Goal: Task Accomplishment & Management: Manage account settings

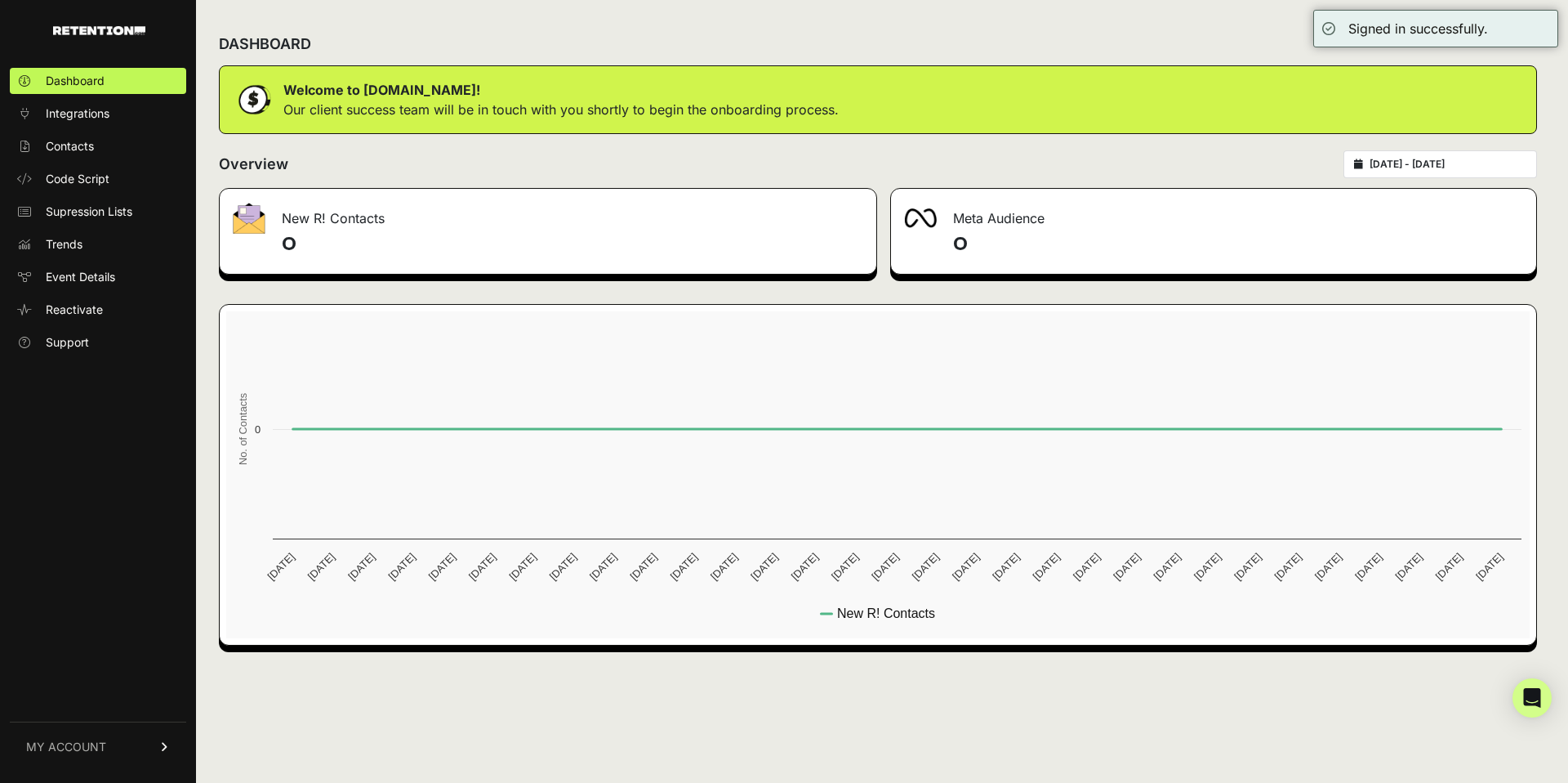
click at [93, 749] on span "MY ACCOUNT" at bounding box center [66, 746] width 80 height 17
click at [97, 592] on span "Account Details" at bounding box center [87, 595] width 84 height 17
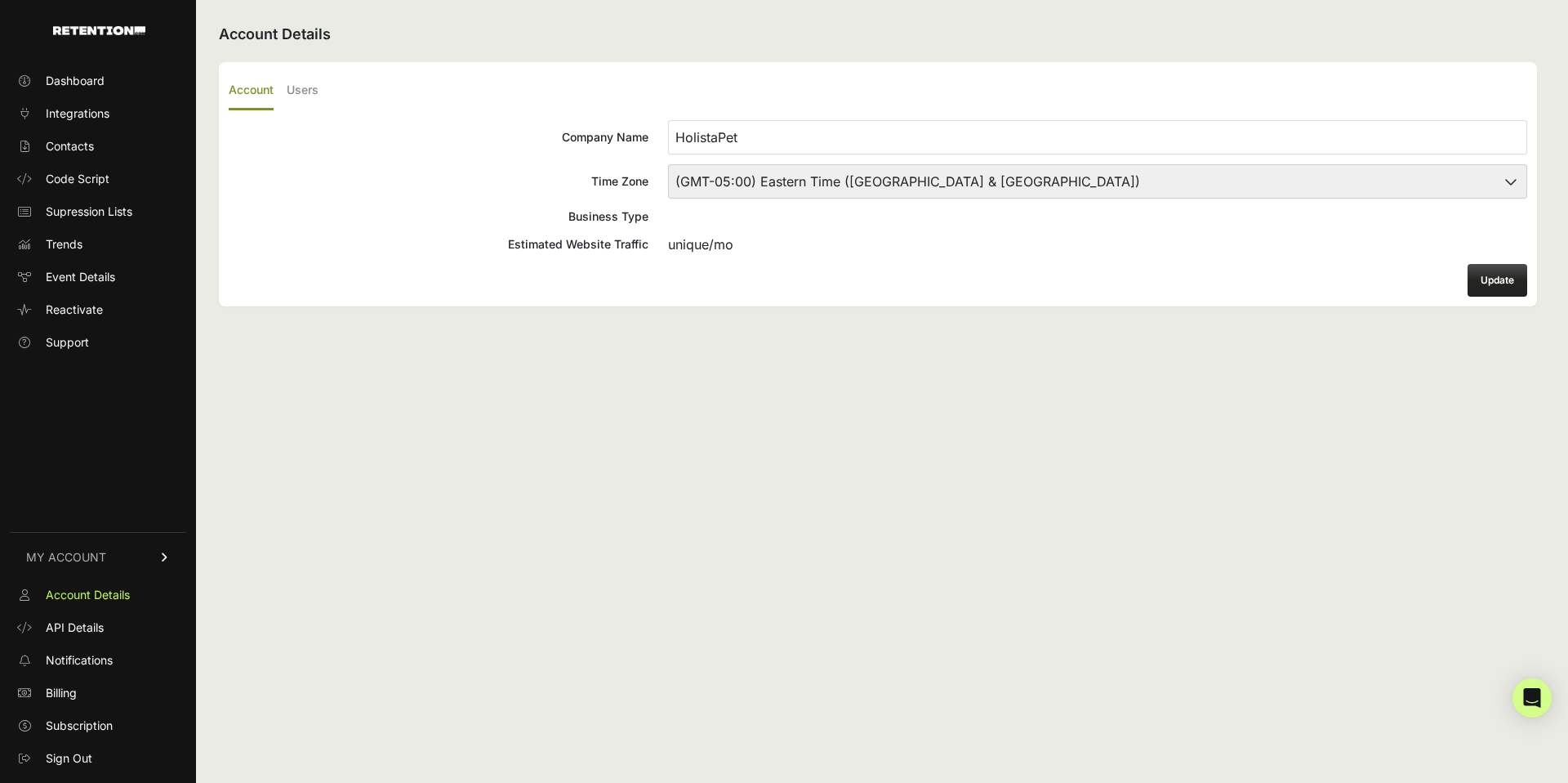
click at [800, 148] on input "HolistaPet" at bounding box center [1097, 136] width 859 height 34
click at [61, 75] on span "Dashboard" at bounding box center [75, 81] width 59 height 17
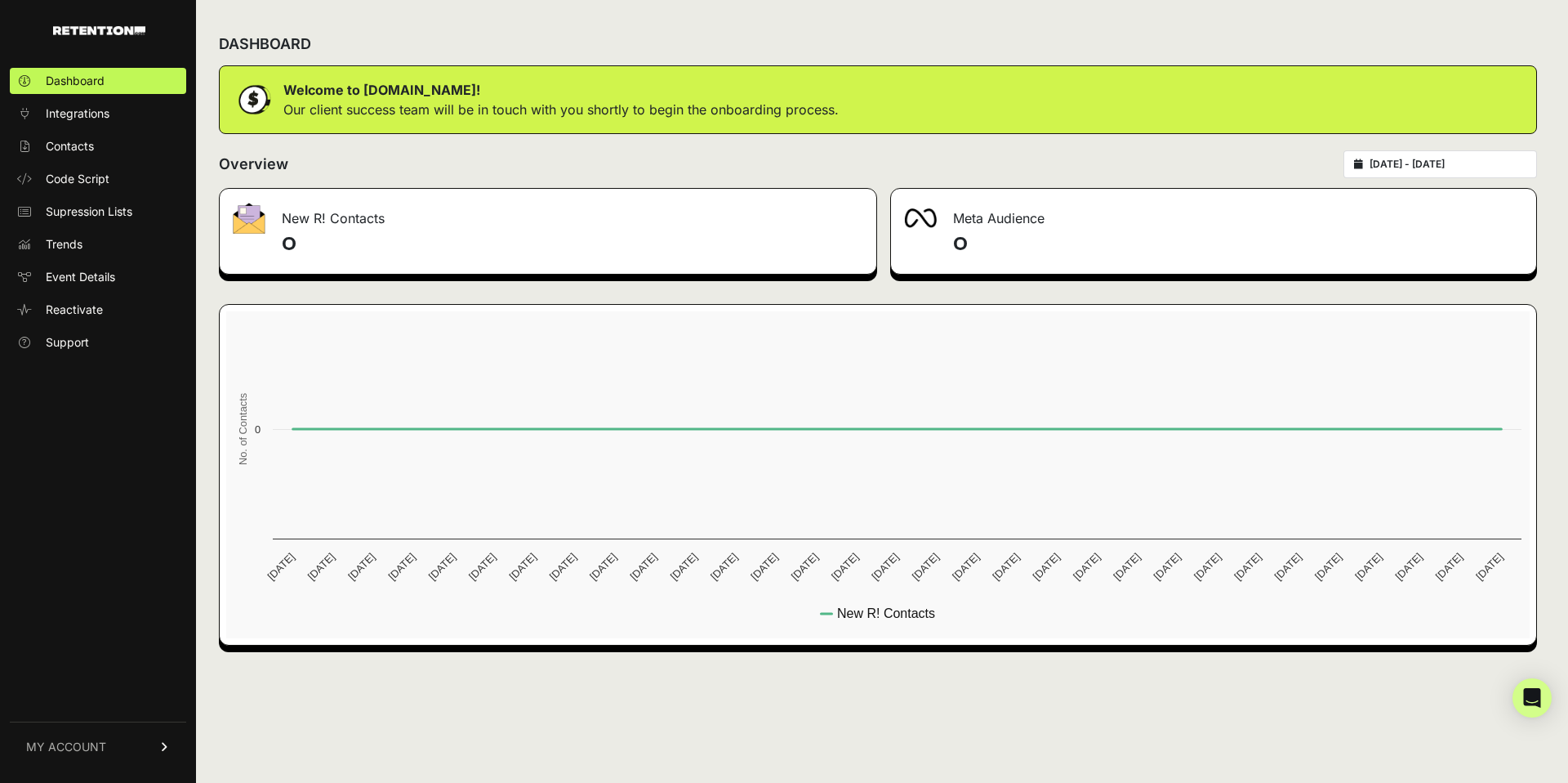
click at [115, 745] on link "MY ACCOUNT" at bounding box center [98, 746] width 176 height 50
click at [71, 751] on span "Sign Out" at bounding box center [69, 758] width 47 height 17
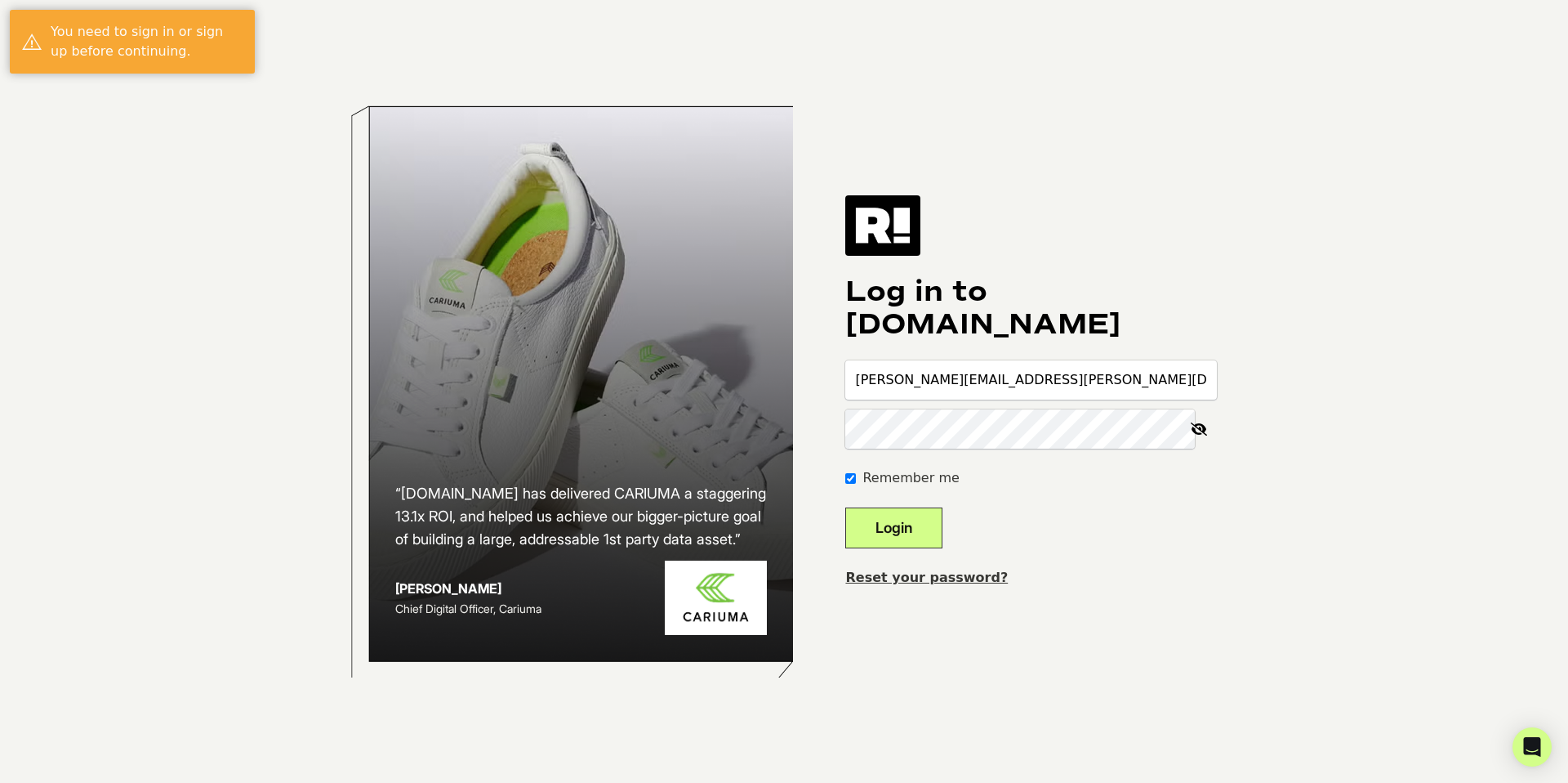
click at [982, 386] on input "matthew.rodriguez@cheefholdings.com" at bounding box center [1031, 379] width 372 height 39
click at [992, 379] on input "matthew.rodriguez@cheefholdings.com" at bounding box center [1031, 379] width 372 height 39
click at [845, 508] on button "Login" at bounding box center [893, 528] width 97 height 41
type input "matthew.rodriguez+2@cheefholdings.com"
click at [845, 508] on button "Login" at bounding box center [893, 528] width 97 height 41
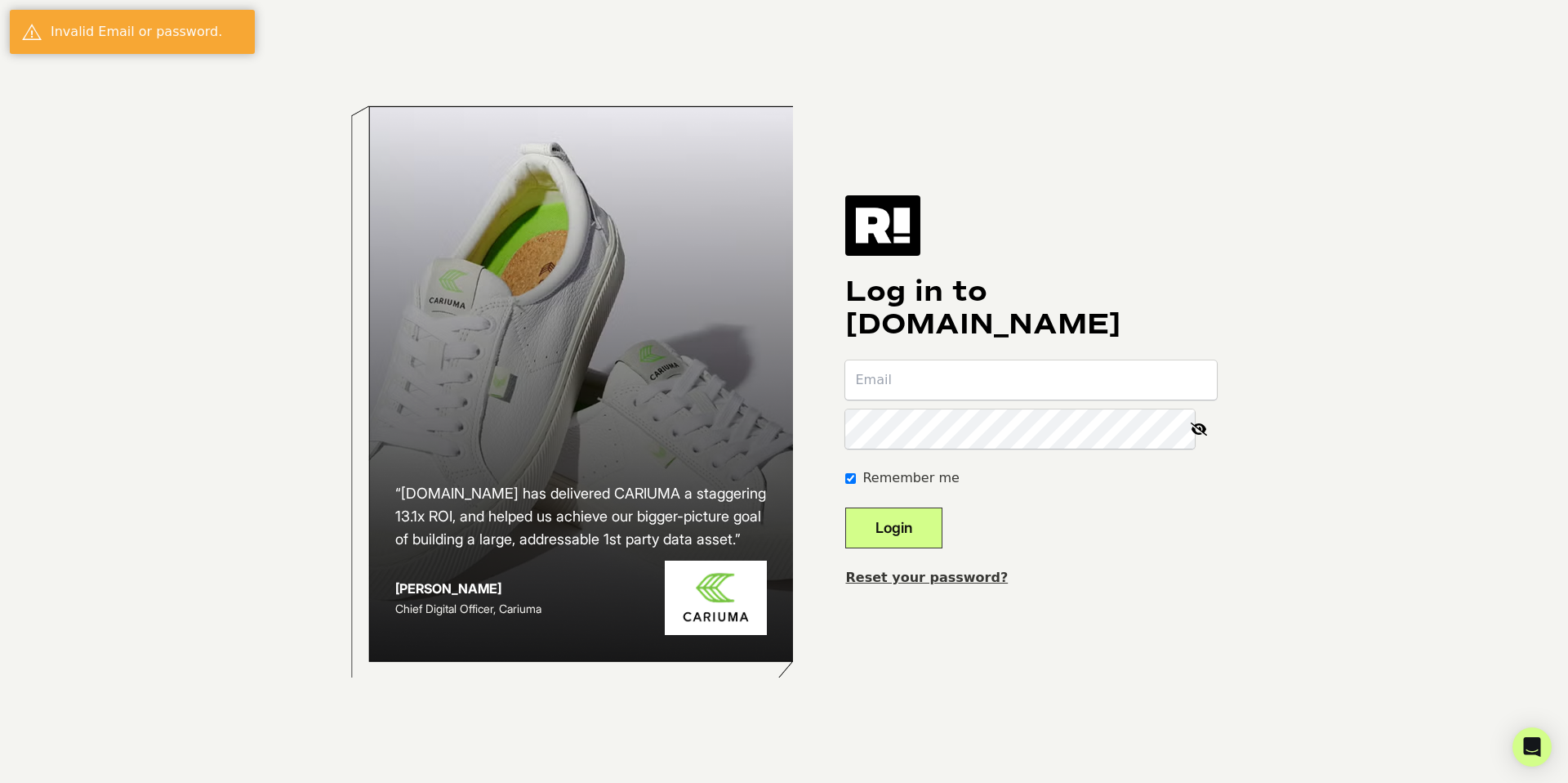
type input "[PERSON_NAME][EMAIL_ADDRESS][PERSON_NAME][DOMAIN_NAME]"
click at [1190, 430] on icon at bounding box center [1199, 429] width 36 height 39
click at [845, 508] on button "Login" at bounding box center [893, 528] width 97 height 41
click at [1196, 429] on icon at bounding box center [1199, 429] width 36 height 39
click at [987, 380] on input "[PERSON_NAME][EMAIL_ADDRESS][PERSON_NAME][DOMAIN_NAME]" at bounding box center [1031, 379] width 372 height 39
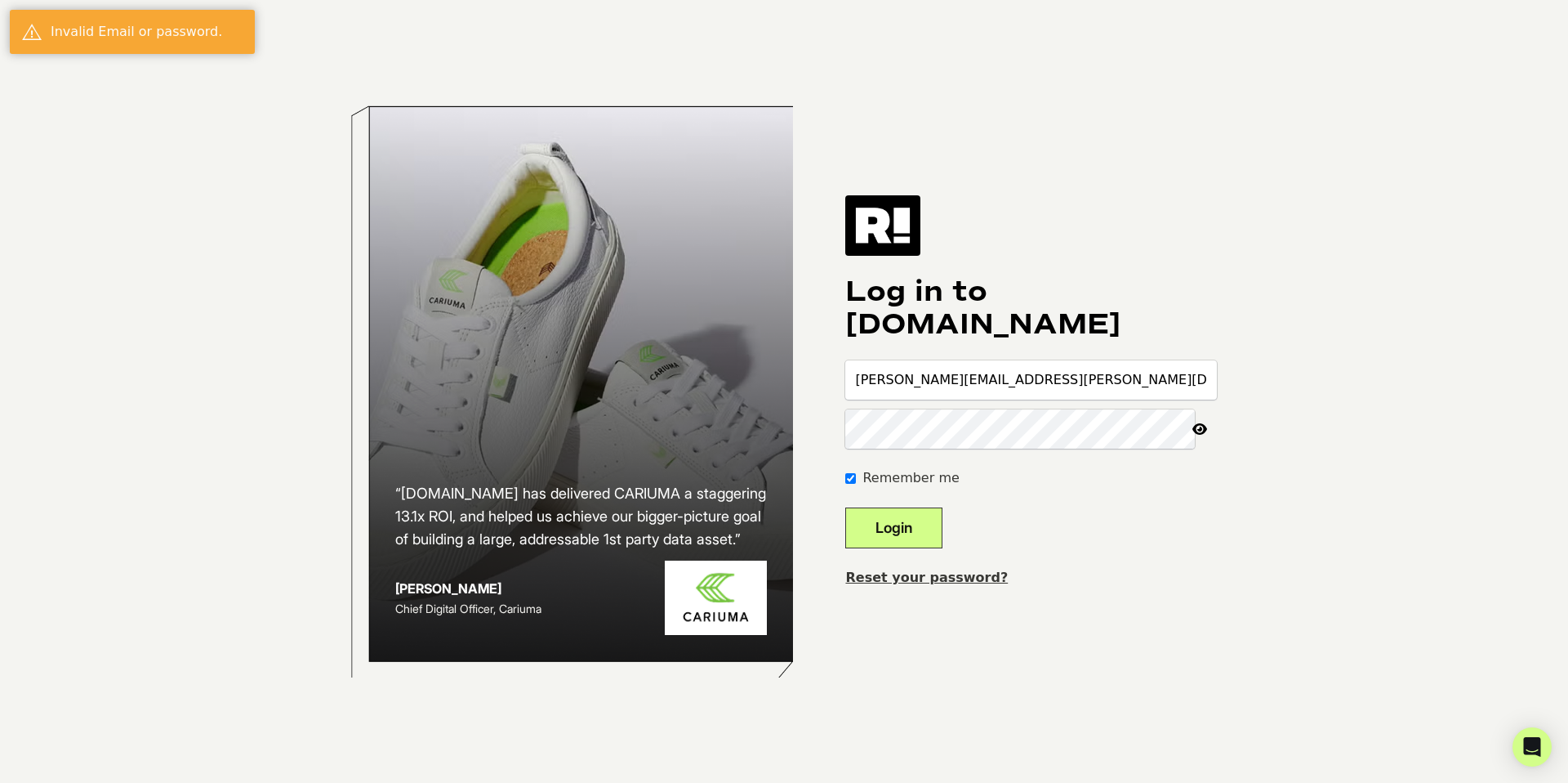
type input "[PERSON_NAME][EMAIL_ADDRESS][PERSON_NAME][DOMAIN_NAME]"
click at [845, 508] on button "Login" at bounding box center [893, 528] width 97 height 41
click at [1198, 433] on icon at bounding box center [1199, 429] width 36 height 39
click at [987, 377] on input "[PERSON_NAME][EMAIL_ADDRESS][PERSON_NAME][DOMAIN_NAME]" at bounding box center [1031, 379] width 372 height 39
click at [1000, 384] on input "matthew.rodriguez+1@cheefholdings.com" at bounding box center [1031, 379] width 372 height 39
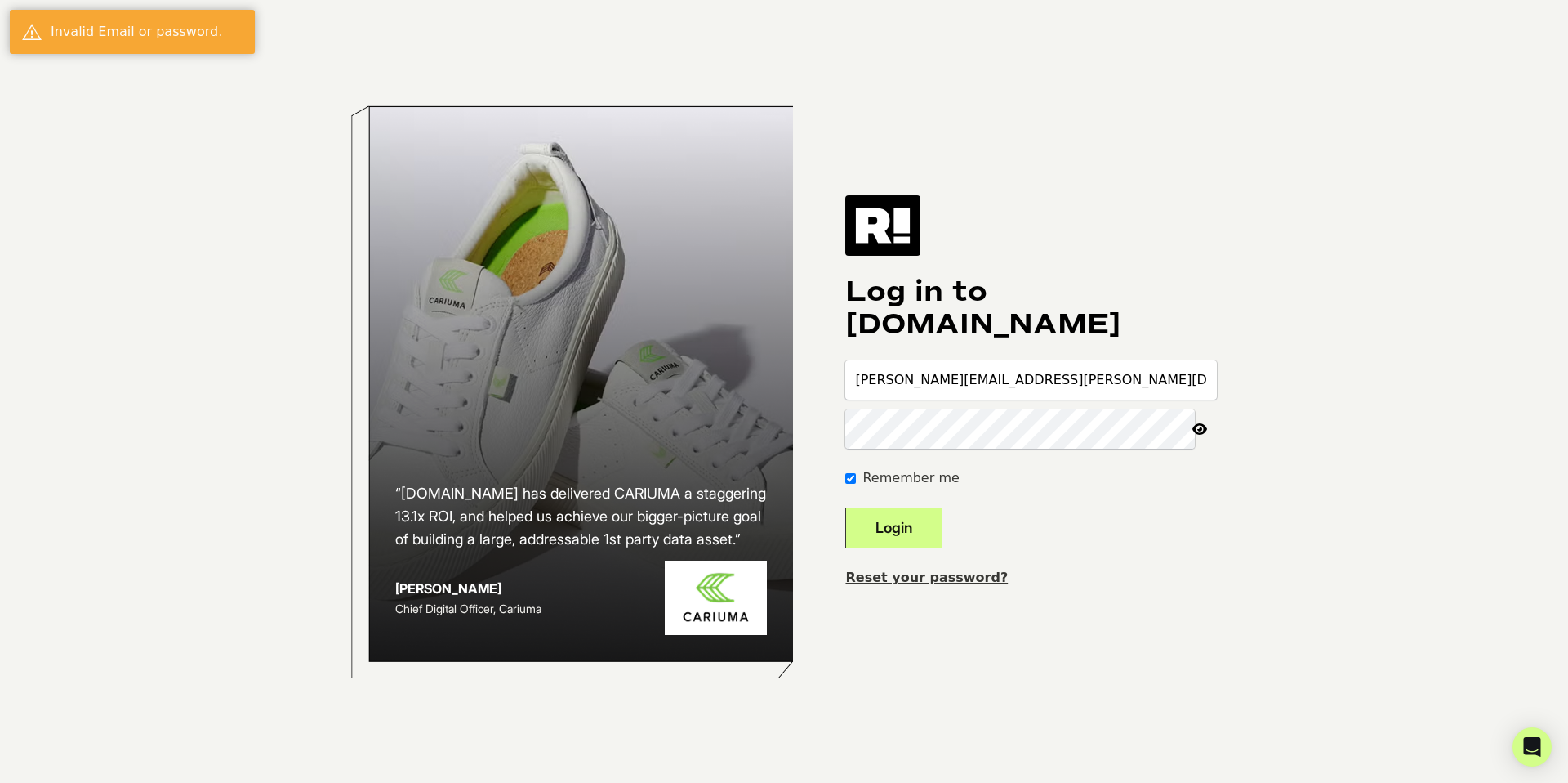
type input "[PERSON_NAME][EMAIL_ADDRESS][PERSON_NAME][DOMAIN_NAME]"
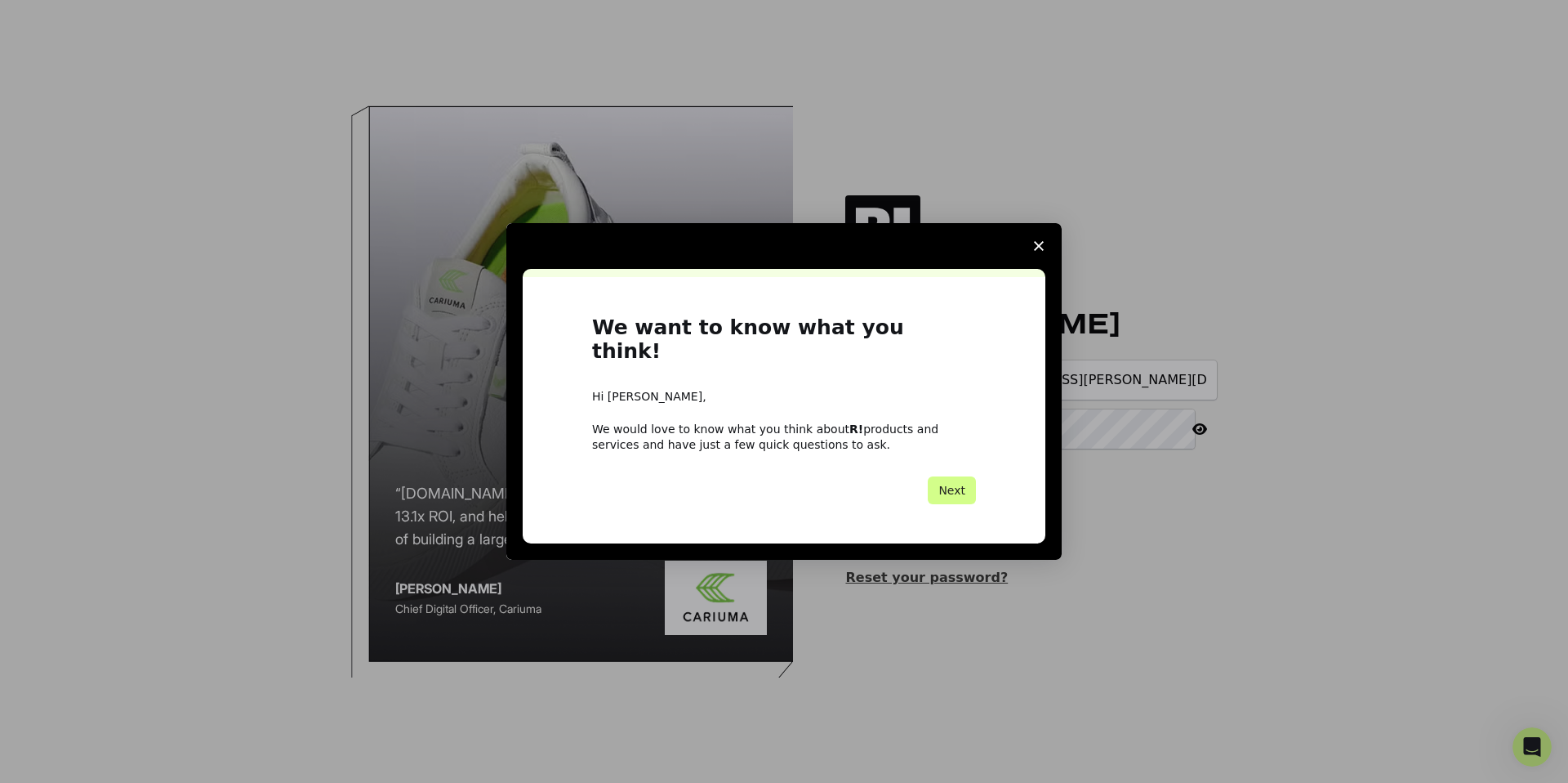
click at [1038, 250] on icon "Close survey" at bounding box center [1039, 246] width 10 height 10
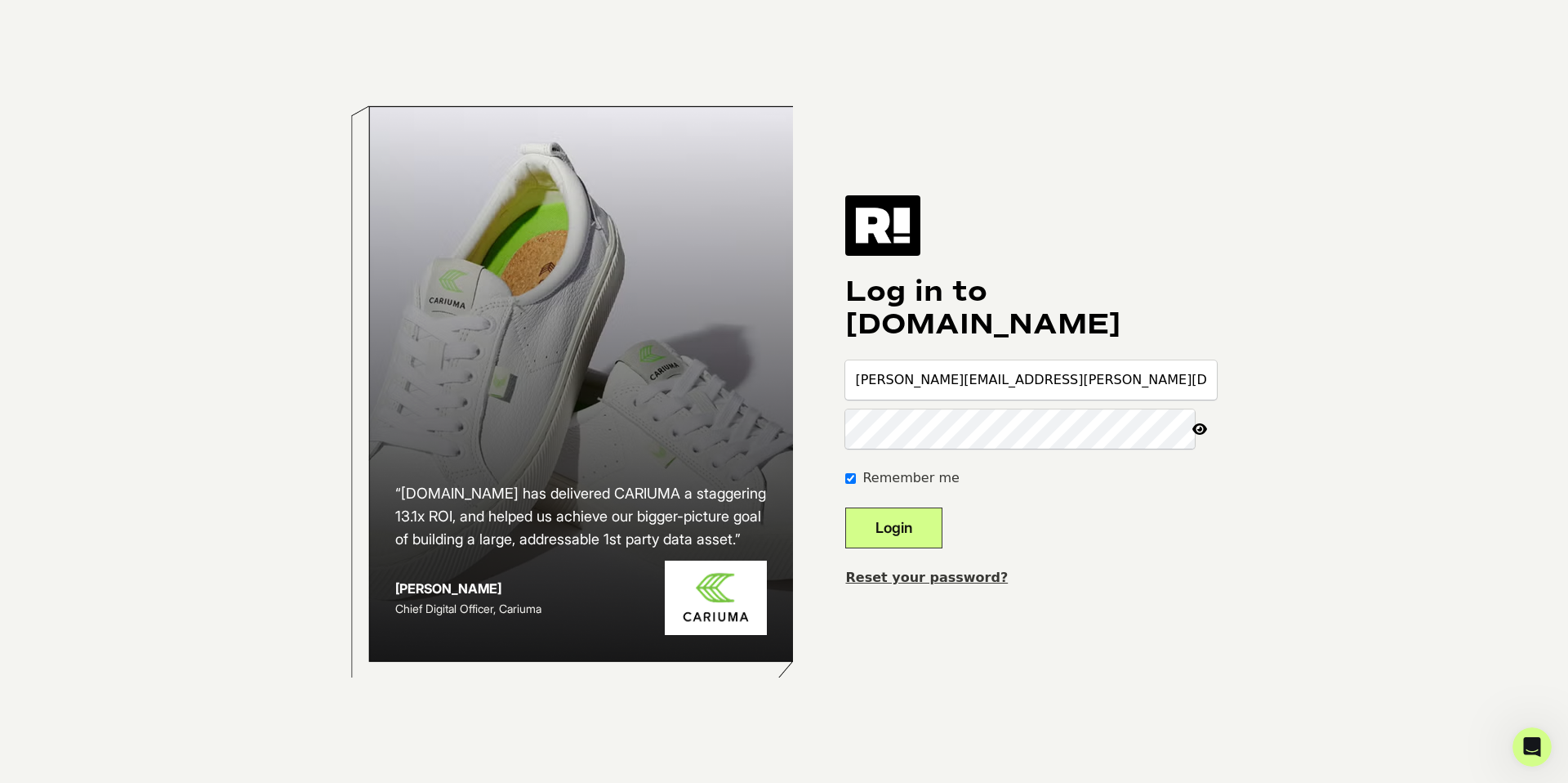
click at [845, 508] on button "Login" at bounding box center [893, 528] width 97 height 41
click at [967, 382] on input "[PERSON_NAME][EMAIL_ADDRESS][PERSON_NAME][DOMAIN_NAME]" at bounding box center [1031, 379] width 372 height 39
click at [986, 376] on input "[PERSON_NAME][EMAIL_ADDRESS][PERSON_NAME][DOMAIN_NAME]" at bounding box center [1031, 379] width 372 height 39
type input "[PERSON_NAME][EMAIL_ADDRESS][PERSON_NAME][DOMAIN_NAME]"
click at [1201, 431] on icon at bounding box center [1199, 429] width 36 height 39
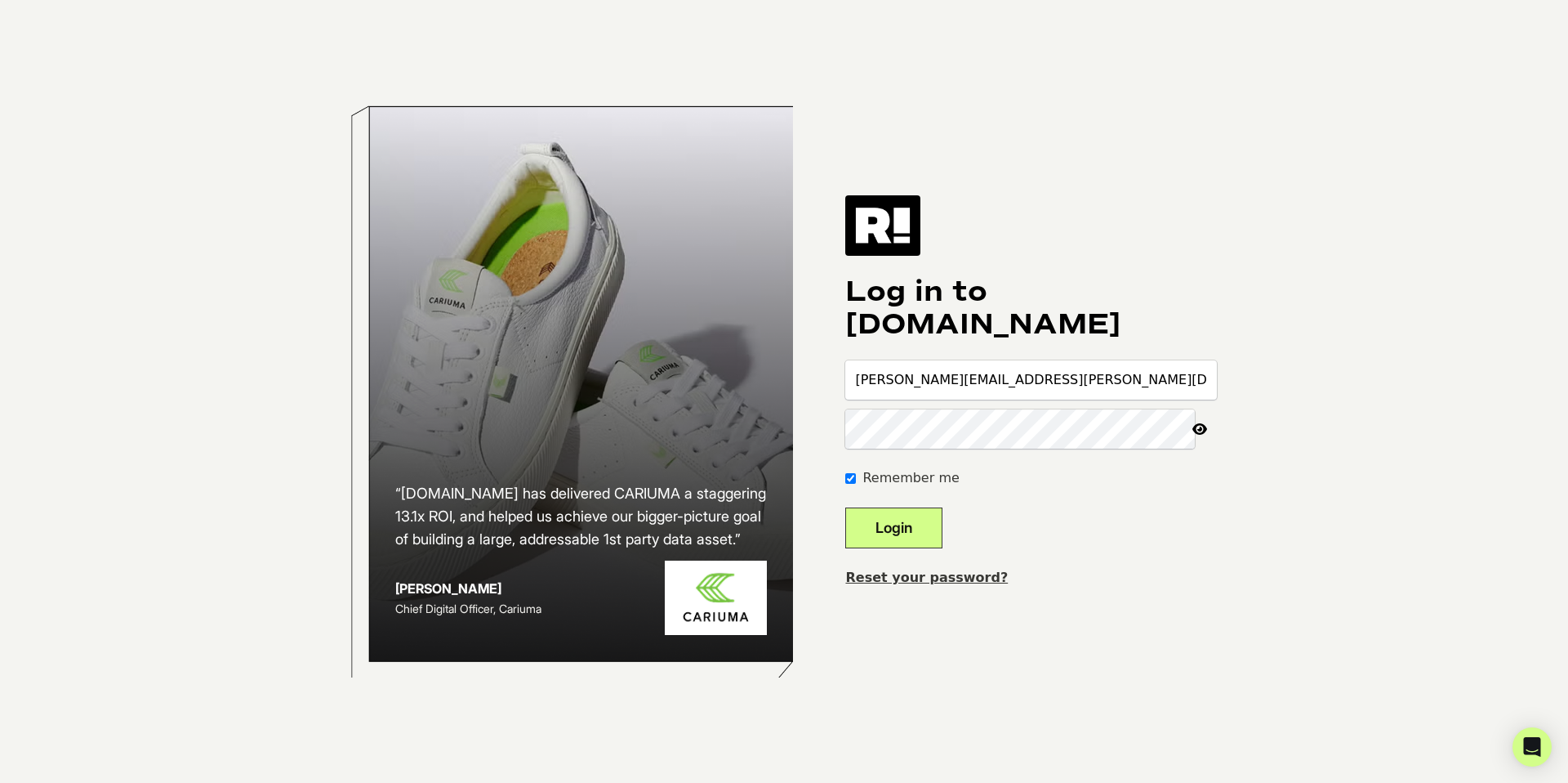
click at [845, 508] on button "Login" at bounding box center [893, 528] width 97 height 41
click at [967, 380] on input "[PERSON_NAME][EMAIL_ADDRESS][PERSON_NAME][DOMAIN_NAME]" at bounding box center [1031, 379] width 372 height 39
click at [992, 380] on input "[PERSON_NAME][EMAIL_ADDRESS][PERSON_NAME][DOMAIN_NAME]" at bounding box center [1031, 379] width 372 height 39
type input "[PERSON_NAME][EMAIL_ADDRESS][PERSON_NAME][DOMAIN_NAME]"
click at [930, 573] on link "Reset your password?" at bounding box center [926, 577] width 162 height 16
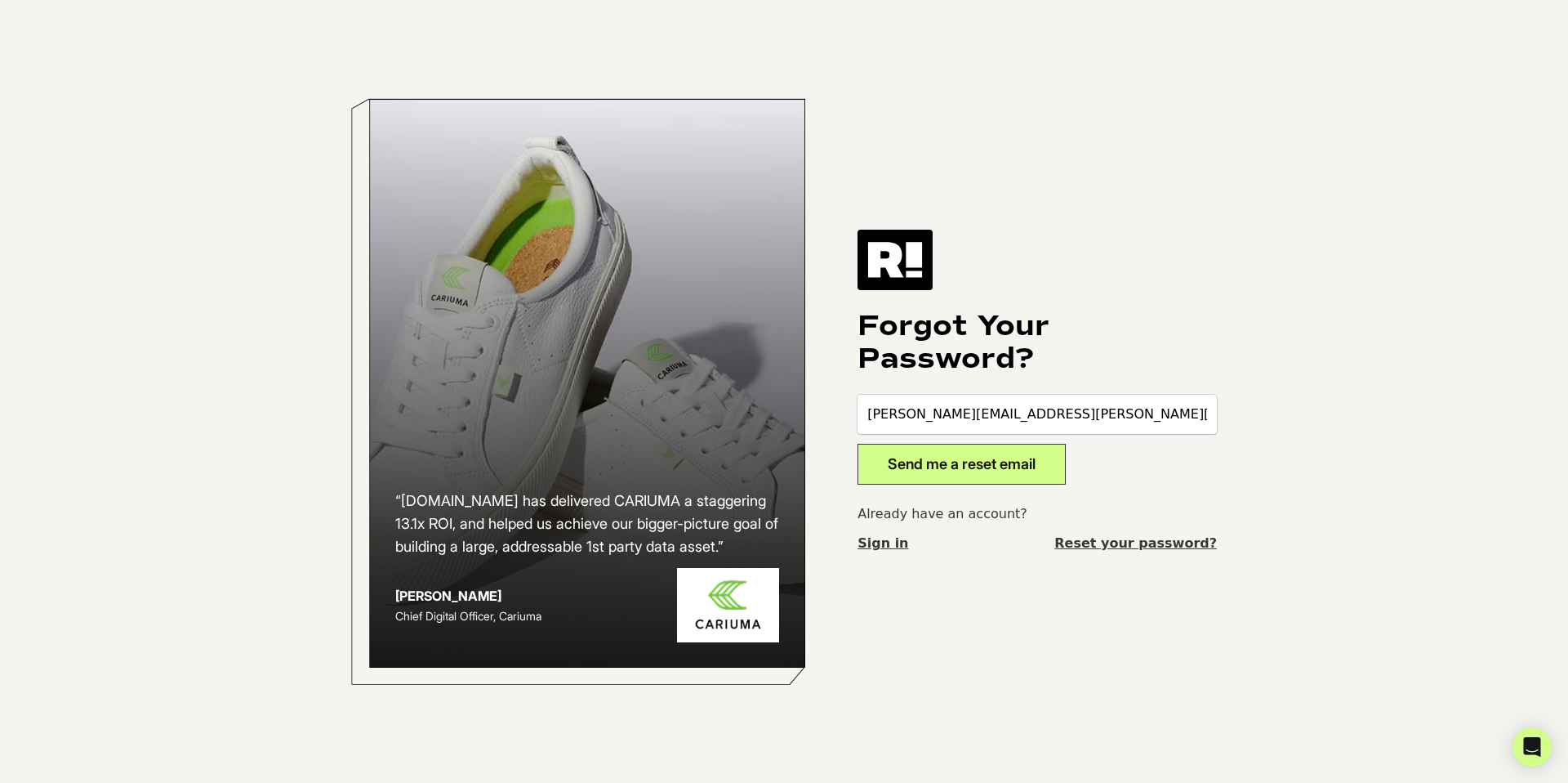
click at [993, 417] on input "matthew.rodriguez@cheefholdings.com" at bounding box center [1037, 414] width 359 height 39
type input "matthew.rodriguez+2@cheefholdings.com"
click at [858, 444] on button "Send me a reset email" at bounding box center [962, 463] width 208 height 41
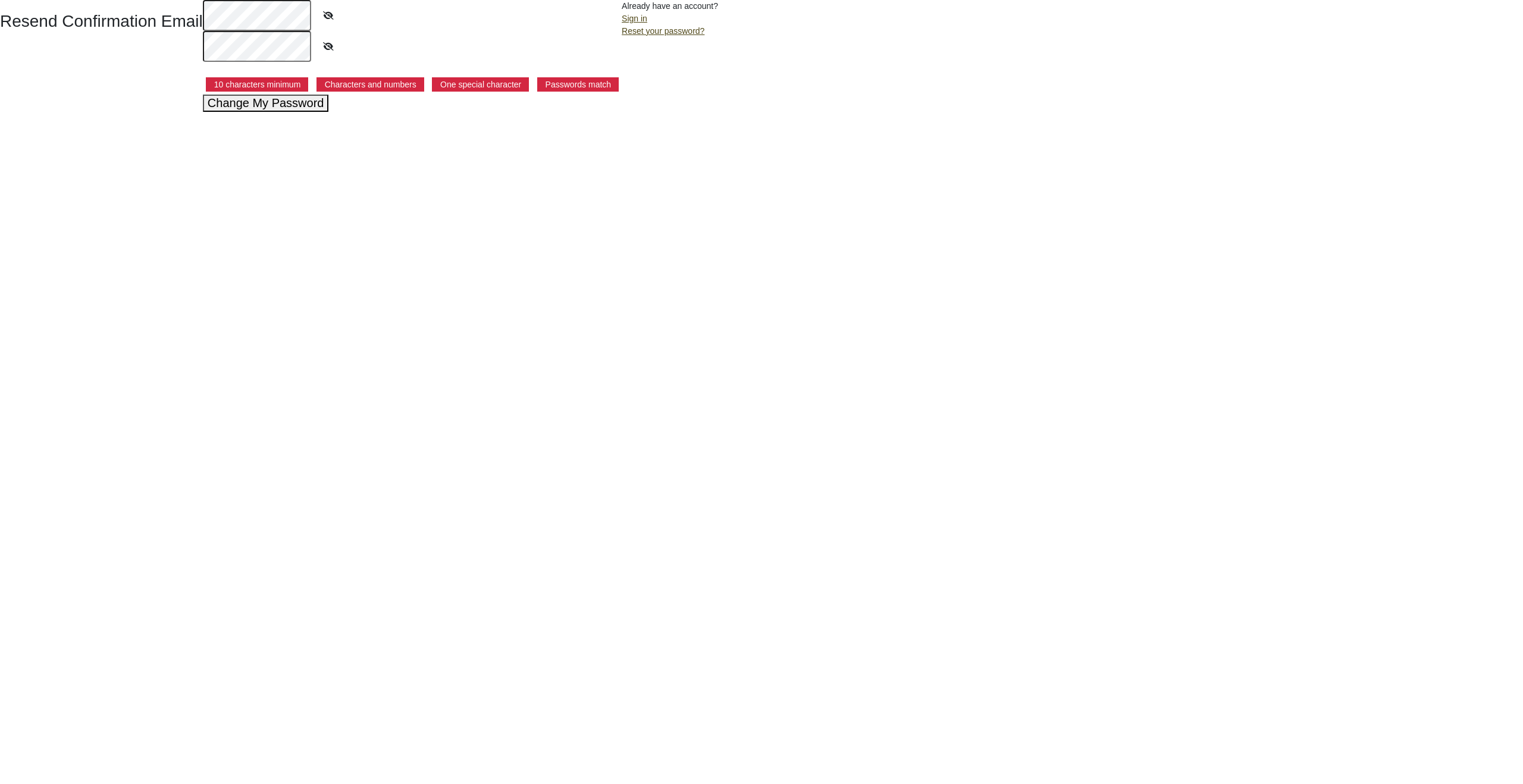
click at [248, 107] on button "Change My Password" at bounding box center [266, 103] width 126 height 17
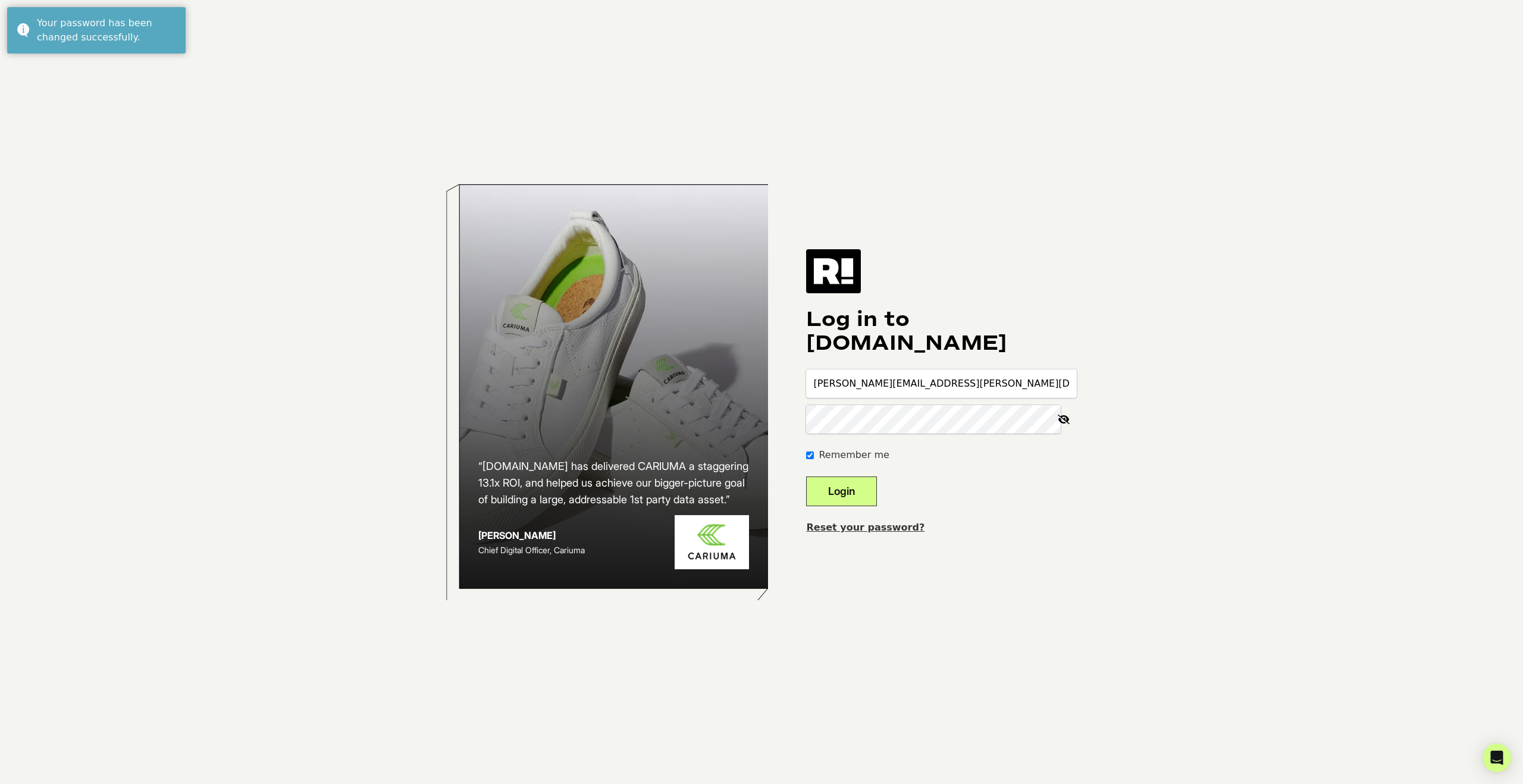
type input "[PERSON_NAME][EMAIL_ADDRESS][PERSON_NAME][DOMAIN_NAME]"
click at [842, 497] on button "Login" at bounding box center [841, 491] width 71 height 30
